Goal: Information Seeking & Learning: Learn about a topic

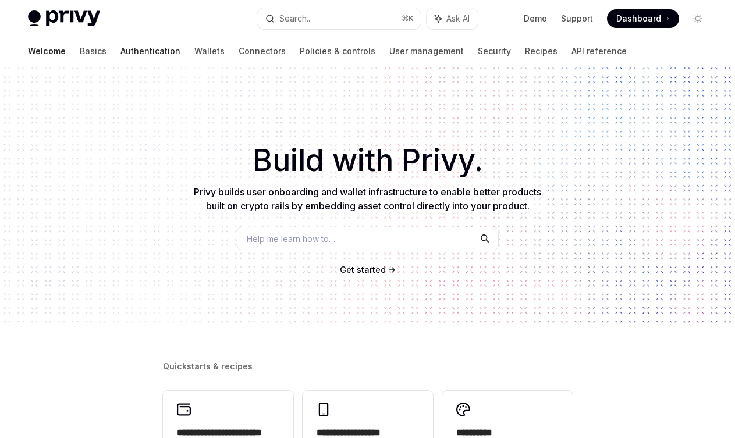
click at [120, 58] on link "Authentication" at bounding box center [150, 51] width 60 height 28
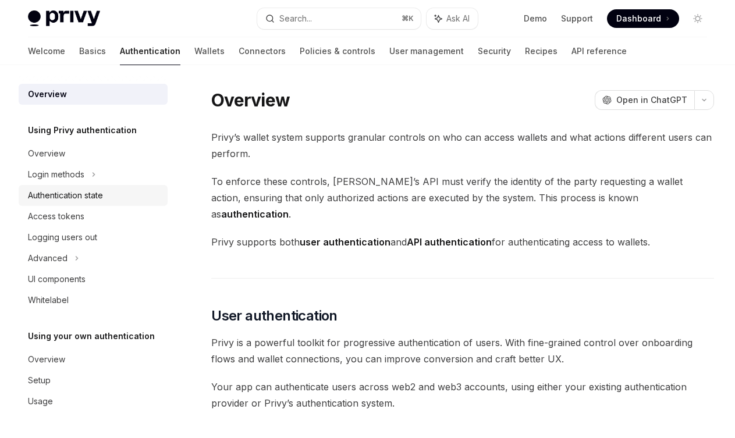
click at [59, 193] on div "Authentication state" at bounding box center [65, 196] width 75 height 14
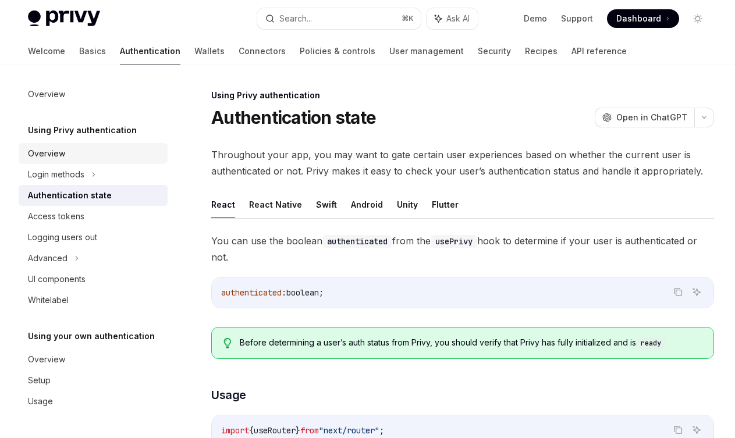
click at [53, 152] on div "Overview" at bounding box center [46, 154] width 37 height 14
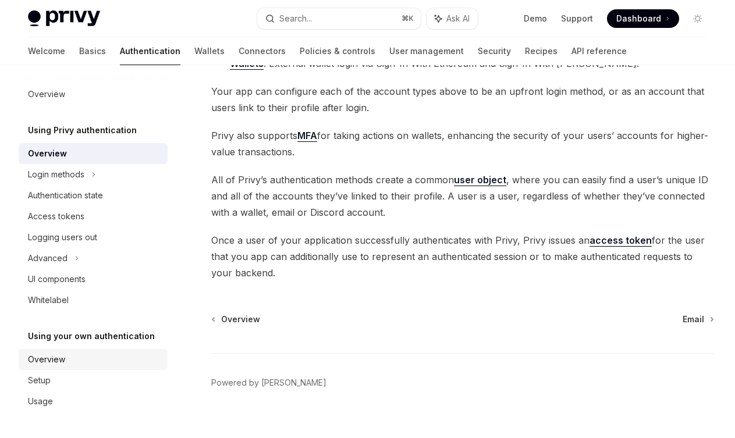
click at [40, 363] on div "Overview" at bounding box center [46, 360] width 37 height 14
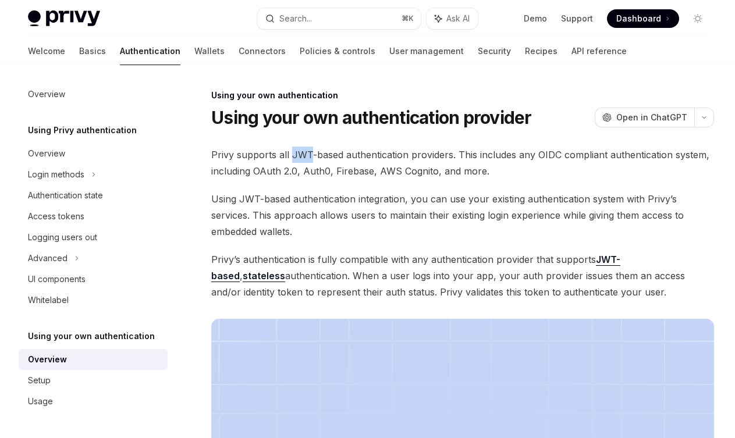
drag, startPoint x: 289, startPoint y: 155, endPoint x: 311, endPoint y: 155, distance: 21.5
click at [311, 155] on span "Privy supports all JWT-based authentication providers. This includes any OIDC c…" at bounding box center [462, 163] width 503 height 33
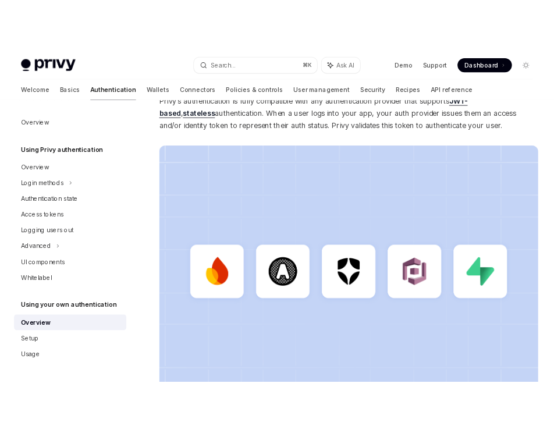
scroll to position [195, 0]
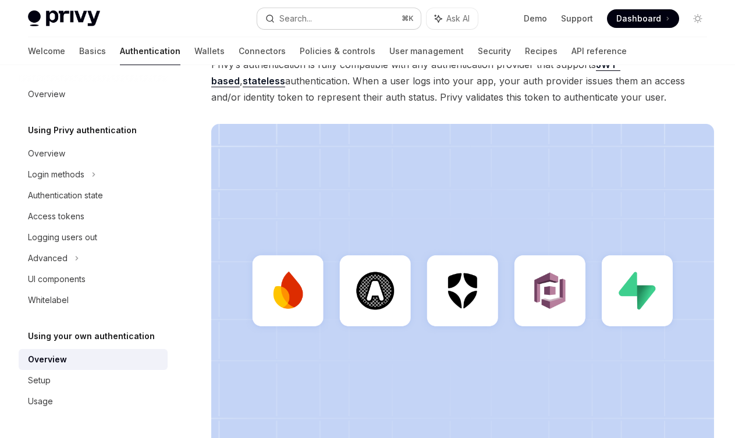
type textarea "*"
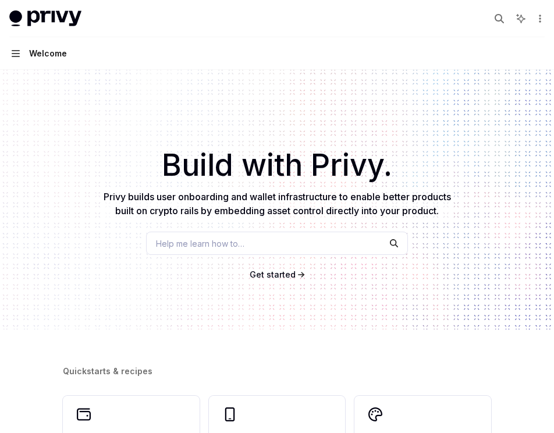
click at [17, 53] on icon "button" at bounding box center [16, 53] width 8 height 7
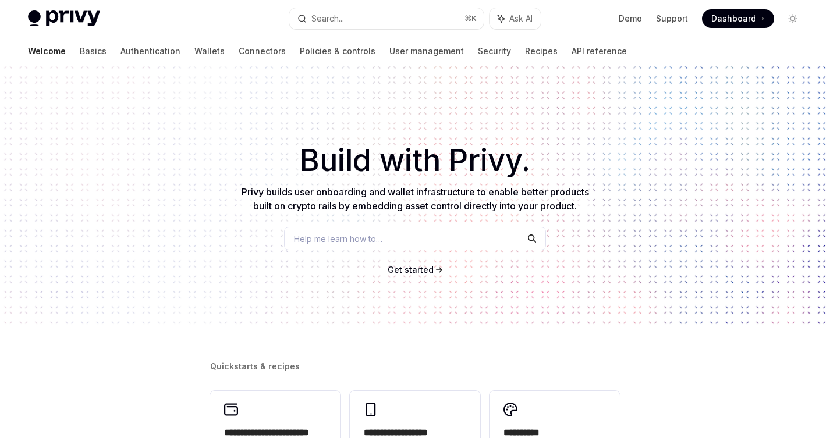
click at [506, 122] on div "​ Build with Privy. Privy builds user onboarding and wallet infrastructure to e…" at bounding box center [415, 195] width 830 height 260
click at [80, 58] on link "Basics" at bounding box center [93, 51] width 27 height 28
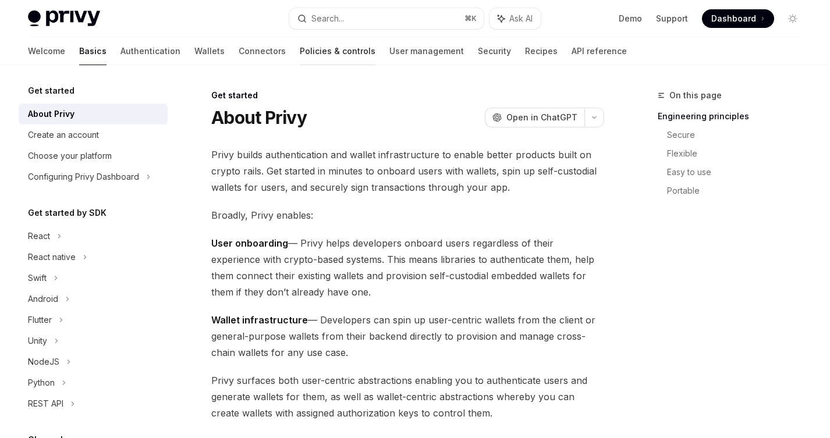
click at [300, 52] on link "Policies & controls" at bounding box center [338, 51] width 76 height 28
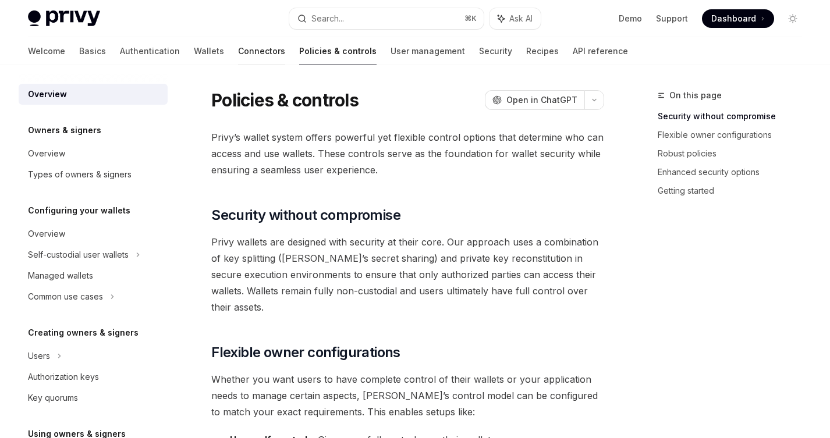
click at [238, 58] on link "Connectors" at bounding box center [261, 51] width 47 height 28
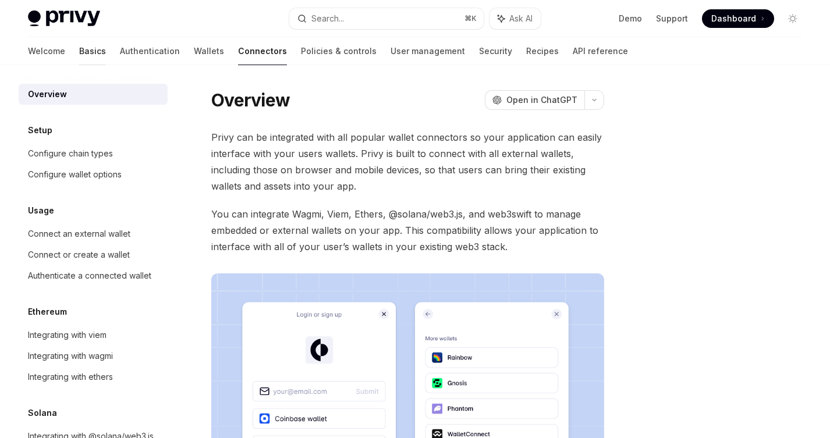
click at [79, 56] on link "Basics" at bounding box center [92, 51] width 27 height 28
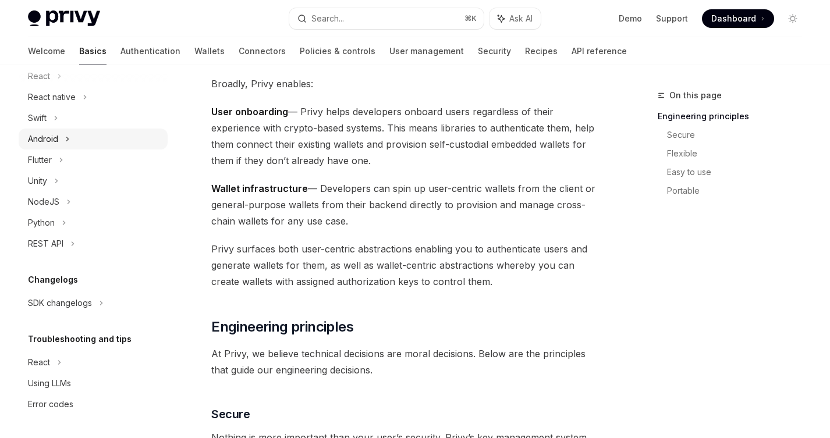
scroll to position [283, 0]
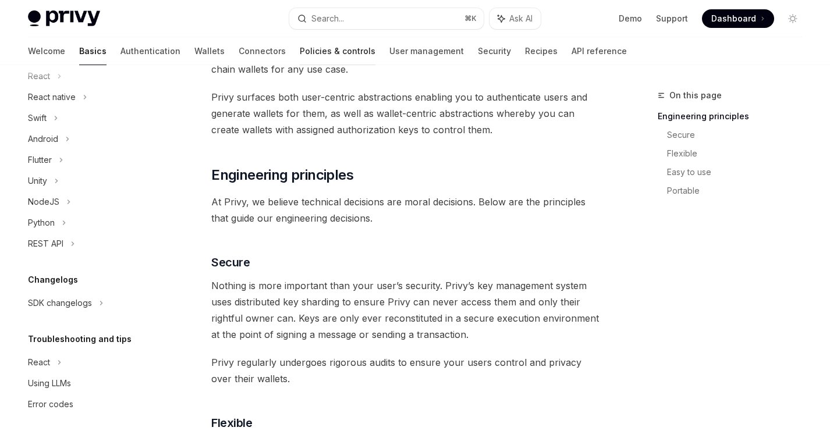
click at [300, 51] on link "Policies & controls" at bounding box center [338, 51] width 76 height 28
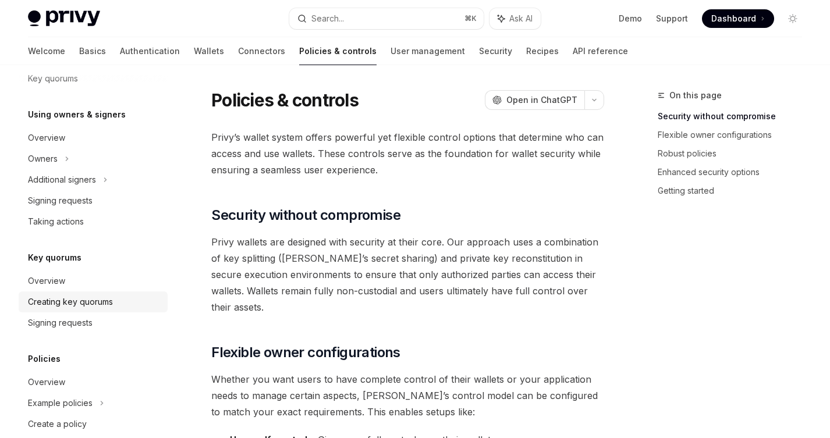
scroll to position [198, 0]
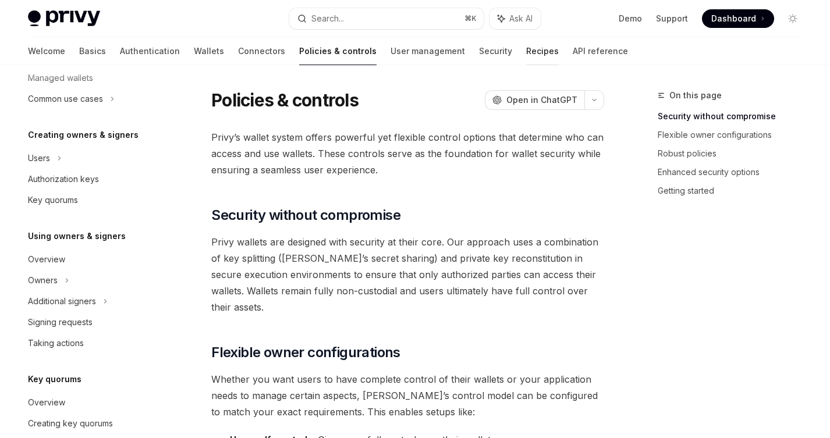
click at [526, 51] on link "Recipes" at bounding box center [542, 51] width 33 height 28
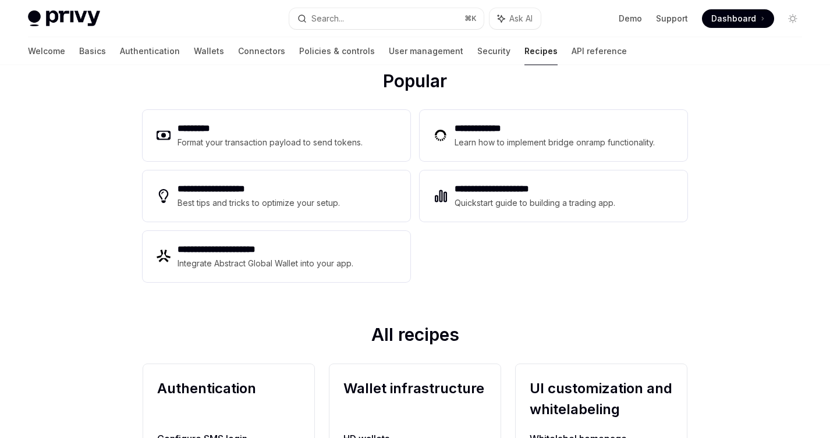
scroll to position [450, 0]
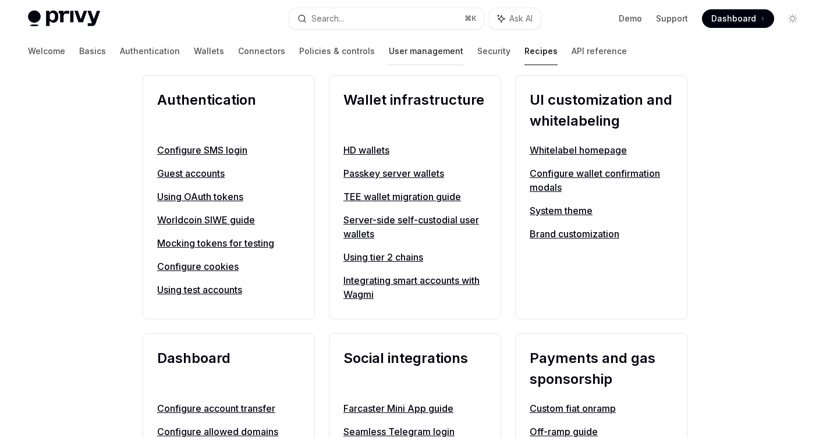
click at [389, 54] on link "User management" at bounding box center [426, 51] width 74 height 28
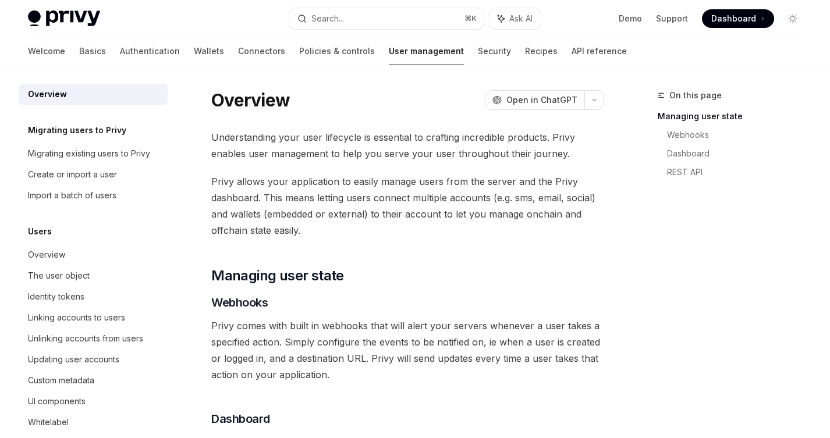
click at [104, 131] on h5 "Migrating users to Privy" at bounding box center [77, 130] width 98 height 14
click at [100, 132] on h5 "Migrating users to Privy" at bounding box center [77, 130] width 98 height 14
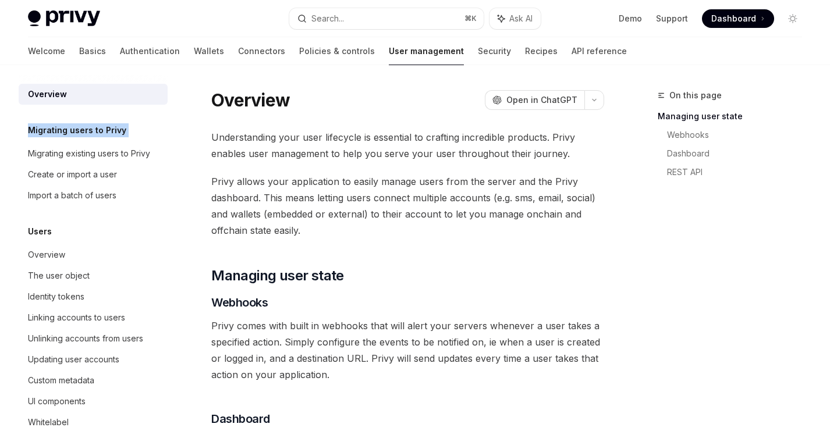
click at [100, 132] on h5 "Migrating users to Privy" at bounding box center [77, 130] width 98 height 14
click at [81, 134] on h5 "Migrating users to Privy" at bounding box center [77, 130] width 98 height 14
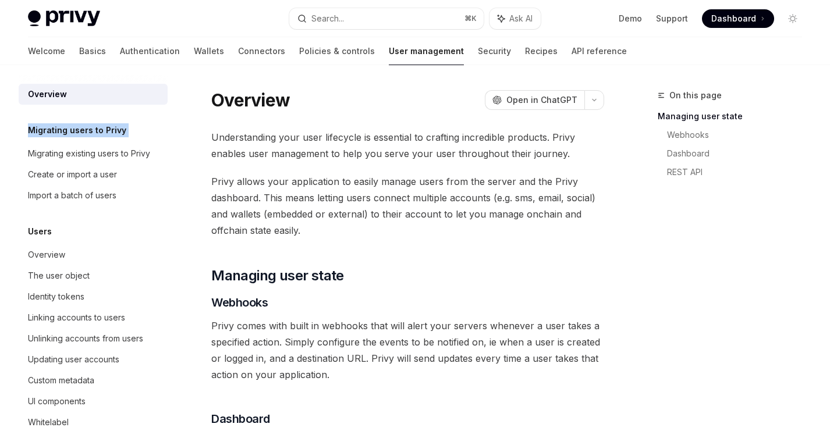
click at [83, 132] on h5 "Migrating users to Privy" at bounding box center [77, 130] width 98 height 14
click at [65, 16] on img at bounding box center [64, 18] width 72 height 16
type textarea "*"
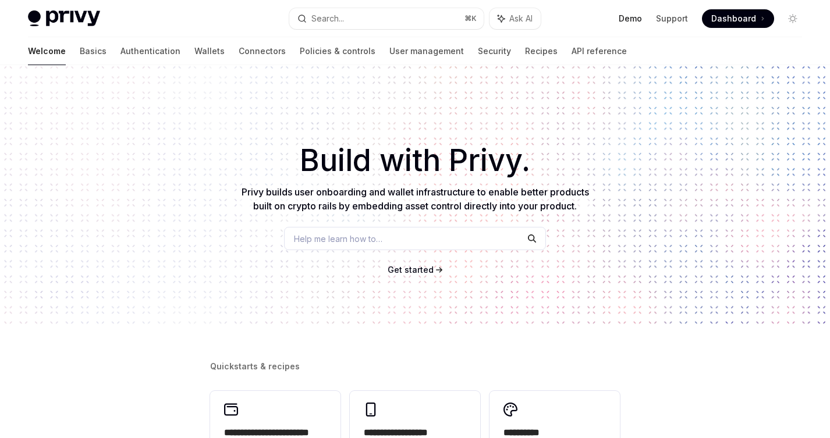
click at [553, 19] on link "Demo" at bounding box center [630, 19] width 23 height 12
